Goal: Task Accomplishment & Management: Use online tool/utility

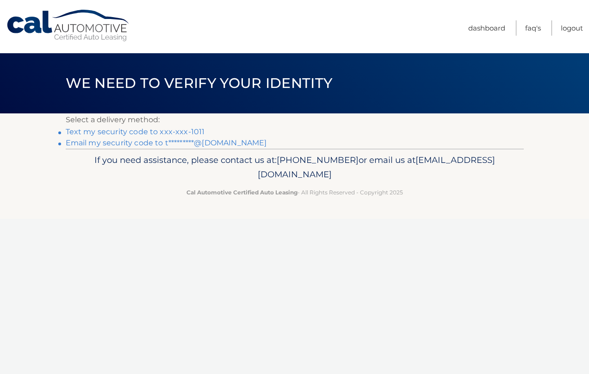
click at [187, 133] on link "Text my security code to xxx-xxx-1011" at bounding box center [135, 131] width 139 height 9
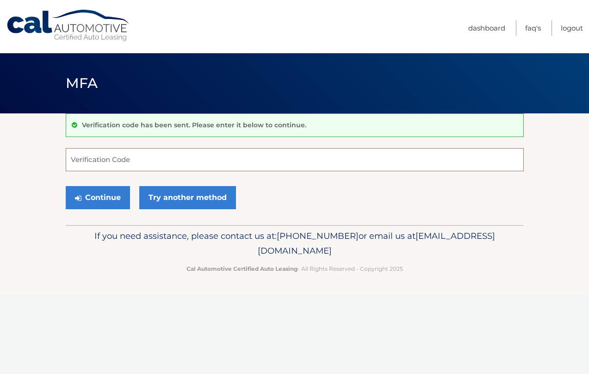
click at [179, 154] on input "Verification Code" at bounding box center [295, 159] width 458 height 23
type input "948970"
click at [66, 186] on button "Continue" at bounding box center [98, 197] width 64 height 23
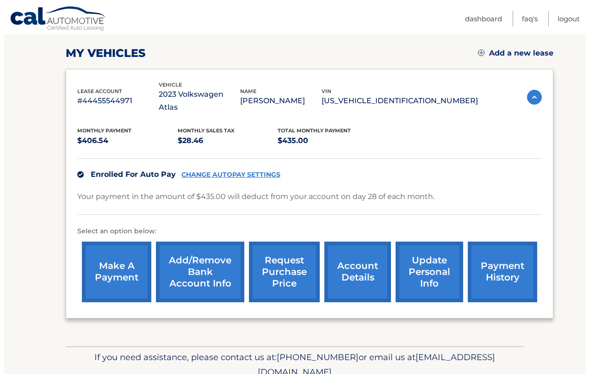
scroll to position [152, 0]
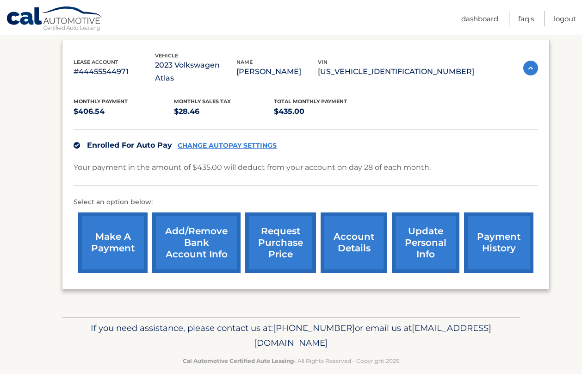
click at [276, 236] on link "request purchase price" at bounding box center [280, 242] width 71 height 61
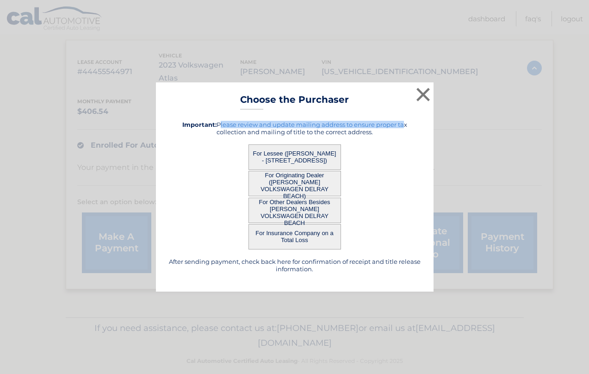
drag, startPoint x: 222, startPoint y: 124, endPoint x: 403, endPoint y: 126, distance: 180.8
click at [403, 126] on h5 "Important: Please review and update mailing address to ensure proper tax collec…" at bounding box center [294, 128] width 254 height 15
click at [377, 148] on div "For Lessee (NICOLE FEINS - 11189 HARBOUR SPRING CIR, , BOCA RATON, FL 33428)" at bounding box center [294, 156] width 254 height 25
click at [317, 153] on button "For Lessee (NICOLE FEINS - 11189 HARBOUR SPRING CIR, , BOCA RATON, FL 33428)" at bounding box center [294, 156] width 92 height 25
